Goal: Find contact information: Find contact information

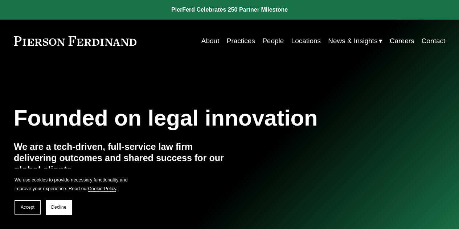
click at [434, 41] on link "Contact" at bounding box center [433, 41] width 24 height 14
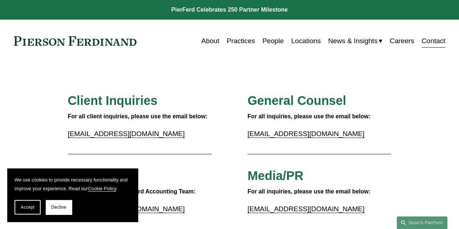
click at [274, 40] on link "People" at bounding box center [272, 41] width 21 height 14
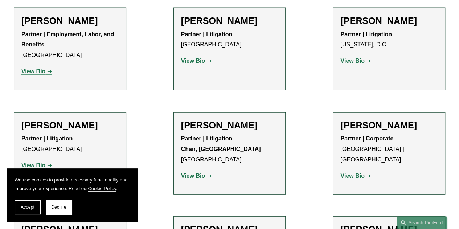
scroll to position [7830, 0]
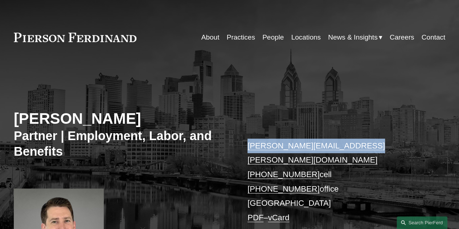
copy link "benjamin.jacobs@pierferd.com"
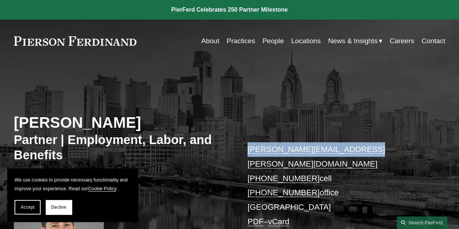
drag, startPoint x: 376, startPoint y: 139, endPoint x: 246, endPoint y: 144, distance: 129.9
click at [246, 144] on div "Benjamin K. Jacobs Partner | Employment, Labor, and Benefits benjamin.jacobs@pi…" at bounding box center [229, 180] width 459 height 208
copy link "+1.215.620.6697"
drag, startPoint x: 240, startPoint y: 164, endPoint x: 306, endPoint y: 165, distance: 65.6
click at [306, 165] on div "Benjamin K. Jacobs Partner | Employment, Labor, and Benefits benjamin.jacobs@pi…" at bounding box center [229, 180] width 459 height 208
